Goal: Check status

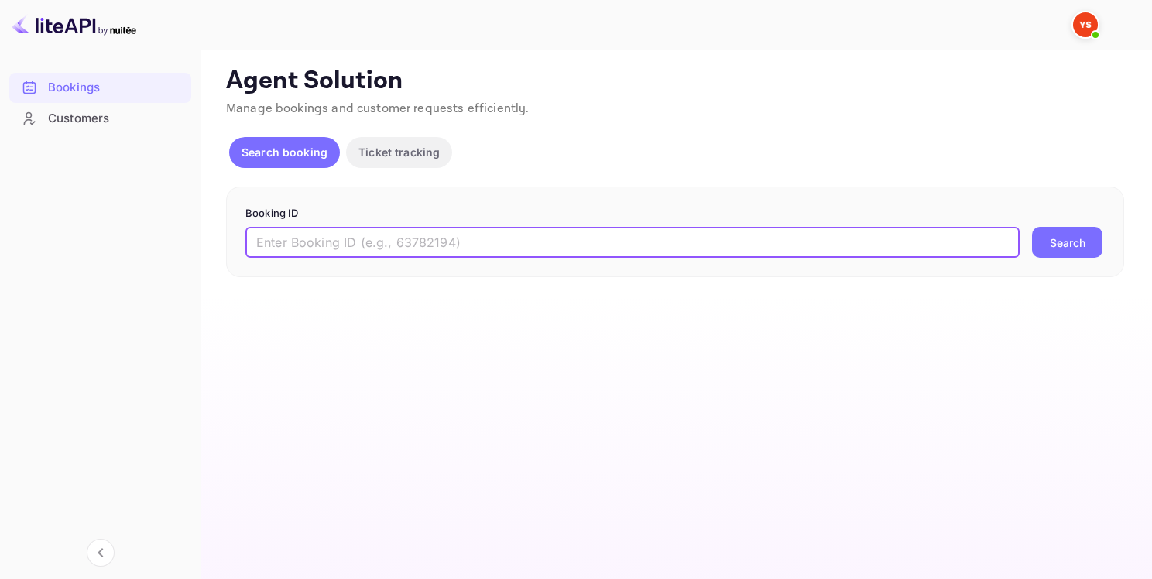
click at [506, 235] on input "text" at bounding box center [632, 242] width 774 height 31
paste input "8821854"
type input "8821854"
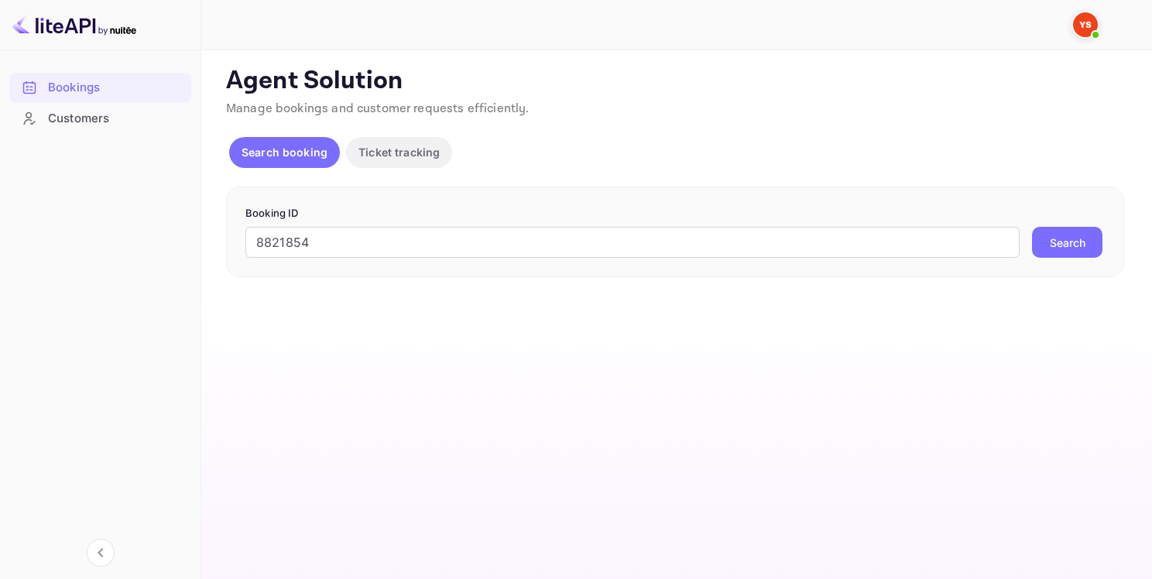
click at [1079, 245] on button "Search" at bounding box center [1067, 242] width 70 height 31
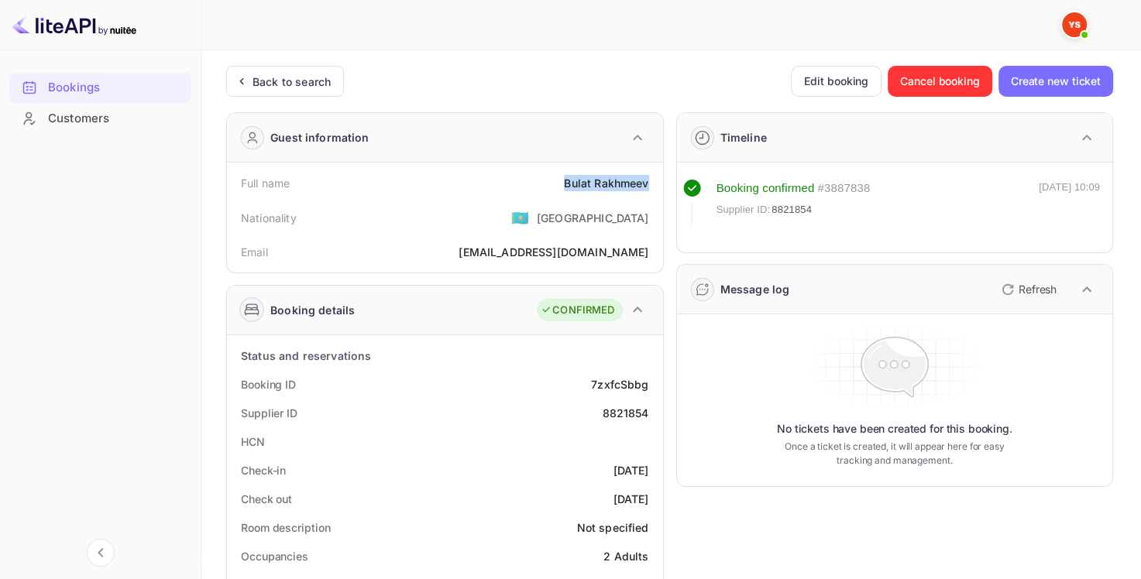
drag, startPoint x: 564, startPoint y: 181, endPoint x: 651, endPoint y: 188, distance: 87.8
click at [651, 188] on div "Full name [PERSON_NAME]" at bounding box center [445, 183] width 424 height 29
copy div "Bulat Rakhmeev"
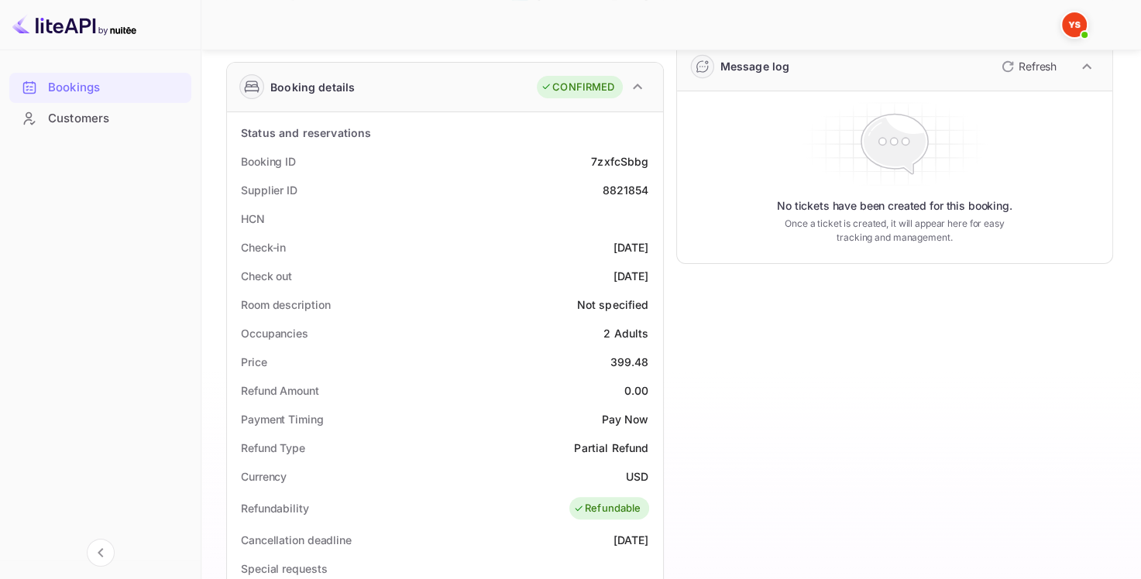
scroll to position [232, 0]
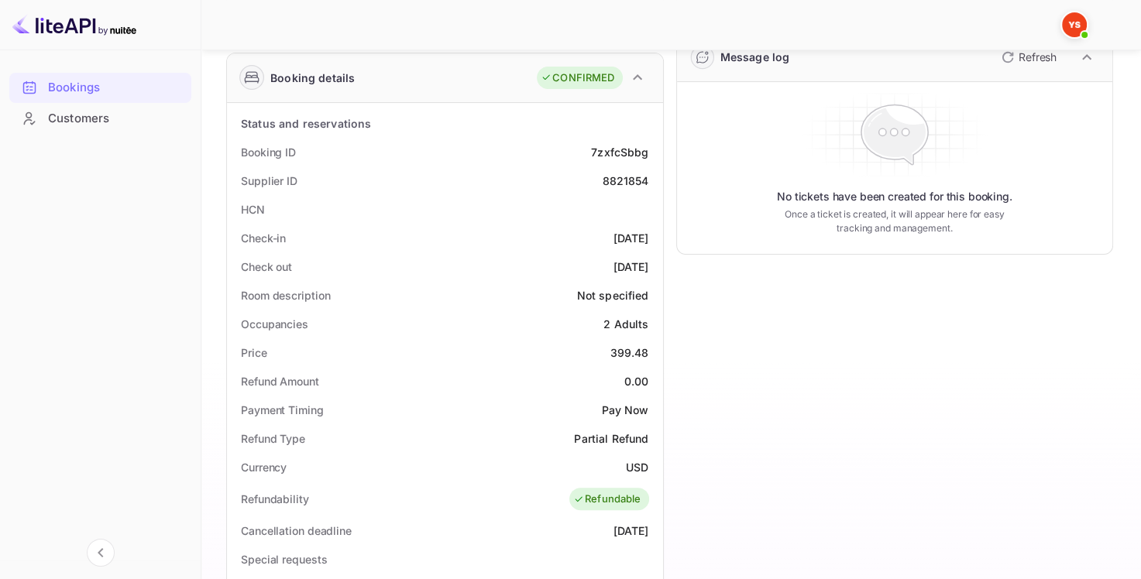
click at [618, 348] on div "399.48" at bounding box center [629, 353] width 39 height 16
drag, startPoint x: 610, startPoint y: 352, endPoint x: 653, endPoint y: 355, distance: 42.7
click at [653, 355] on div "Price 399.48" at bounding box center [445, 352] width 424 height 29
copy div "399.48"
